Goal: Entertainment & Leisure: Consume media (video, audio)

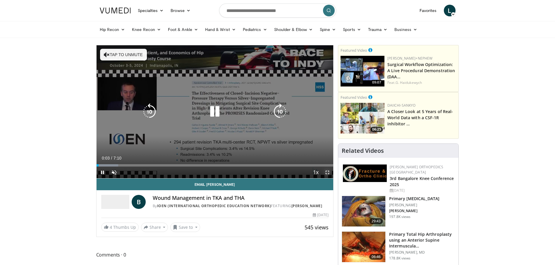
drag, startPoint x: 327, startPoint y: 174, endPoint x: 332, endPoint y: 202, distance: 28.3
click at [327, 174] on span "Video Player" at bounding box center [327, 173] width 12 height 12
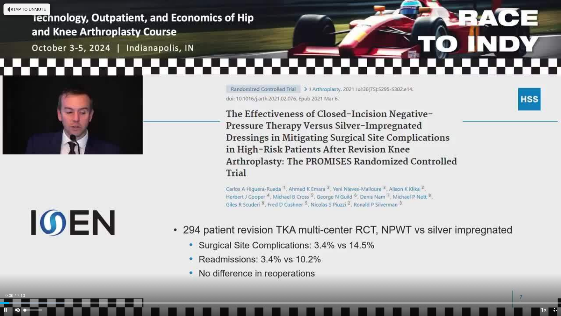
click at [16, 265] on span "Video Player" at bounding box center [18, 310] width 12 height 12
